Goal: Information Seeking & Learning: Learn about a topic

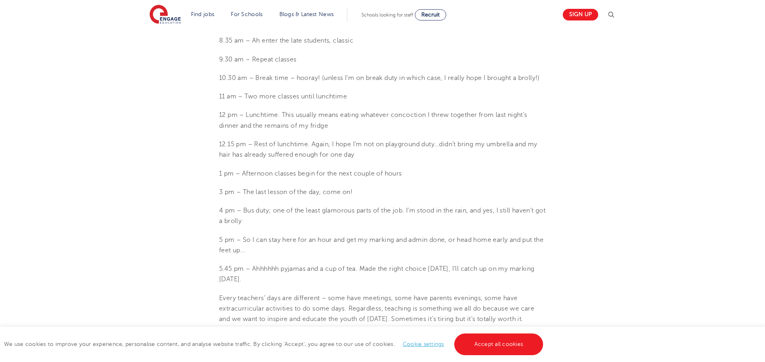
scroll to position [451, 0]
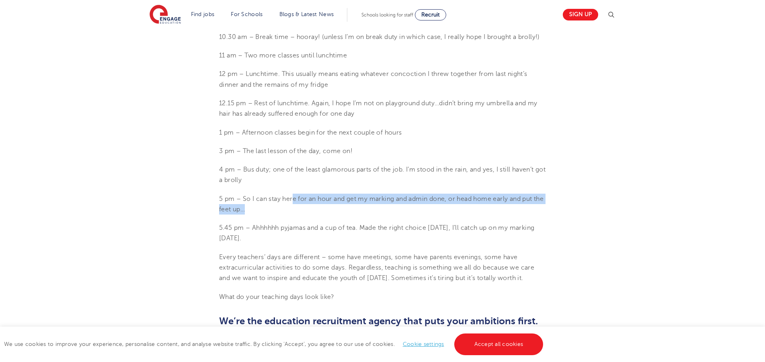
drag, startPoint x: 295, startPoint y: 203, endPoint x: 287, endPoint y: 205, distance: 7.9
click at [287, 205] on p "5 pm – So I can stay here for an hour and get my marking and admin done, or hea…" at bounding box center [382, 204] width 327 height 21
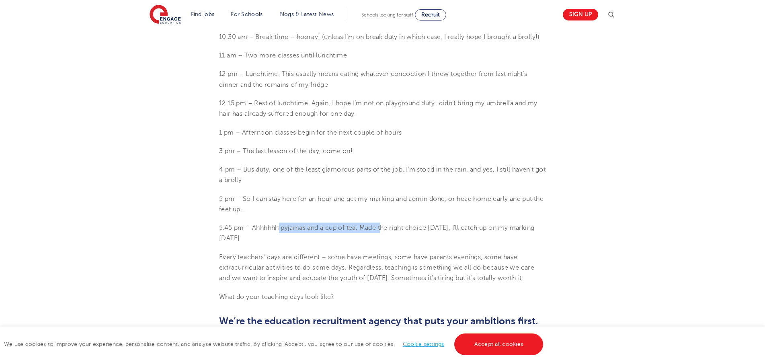
drag, startPoint x: 296, startPoint y: 233, endPoint x: 385, endPoint y: 230, distance: 89.3
click at [385, 230] on p "5.45 pm – Ahhhhhh pyjamas and a cup of tea. Made the right choice [DATE], I’ll …" at bounding box center [382, 233] width 327 height 21
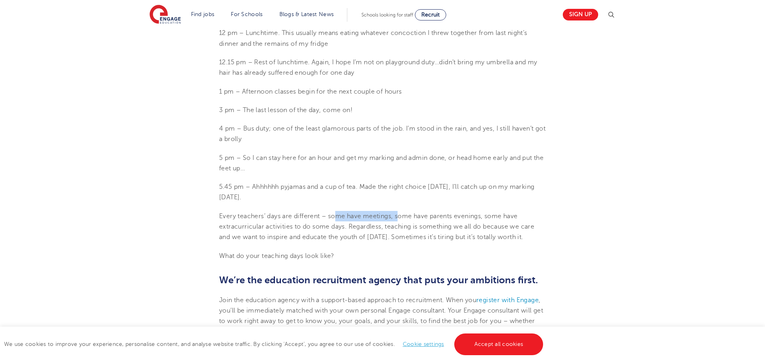
drag, startPoint x: 338, startPoint y: 219, endPoint x: 399, endPoint y: 218, distance: 61.1
click at [399, 218] on p "Every teachers’ days are different – some have meetings, some have parents even…" at bounding box center [382, 227] width 327 height 32
drag, startPoint x: 281, startPoint y: 229, endPoint x: 412, endPoint y: 229, distance: 130.2
click at [412, 229] on p "Every teachers’ days are different – some have meetings, some have parents even…" at bounding box center [382, 227] width 327 height 32
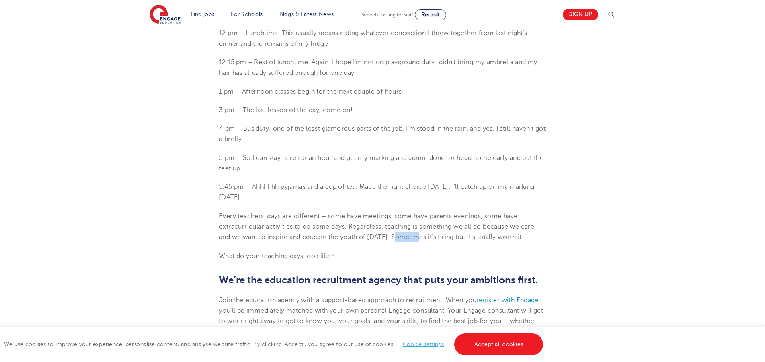
drag, startPoint x: 402, startPoint y: 244, endPoint x: 424, endPoint y: 242, distance: 22.3
click at [424, 242] on section "[DATE] Dear Diary, a day in the life of a teacher Dear Diary, a day in the life…" at bounding box center [382, 96] width 487 height 733
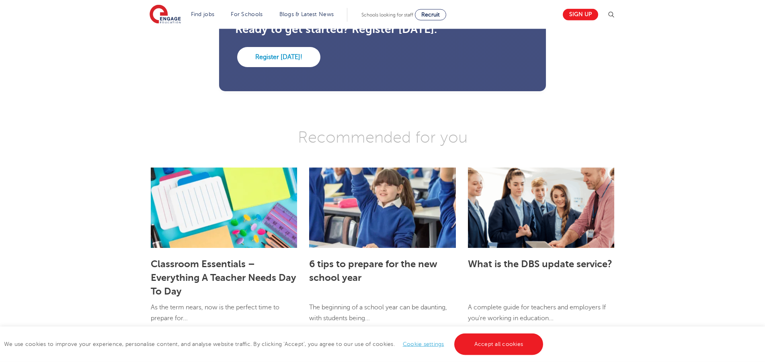
scroll to position [820, 0]
